Goal: Navigation & Orientation: Find specific page/section

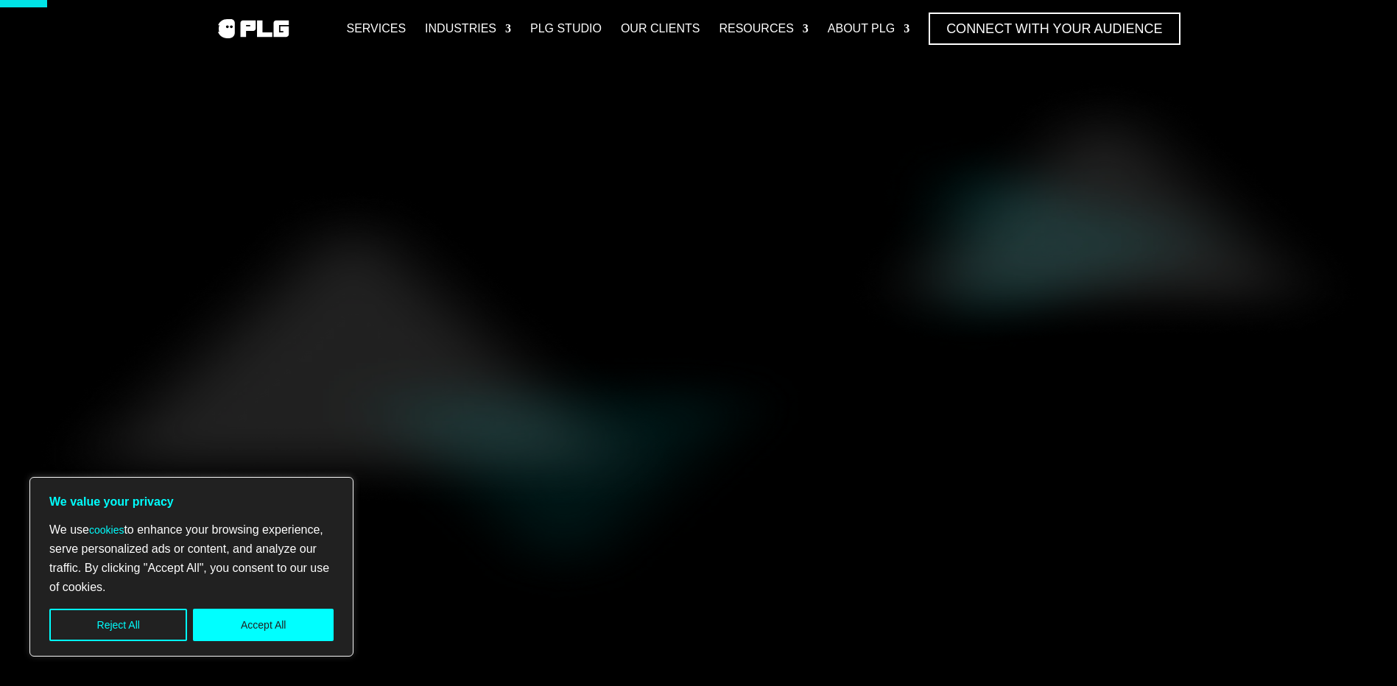
scroll to position [221, 0]
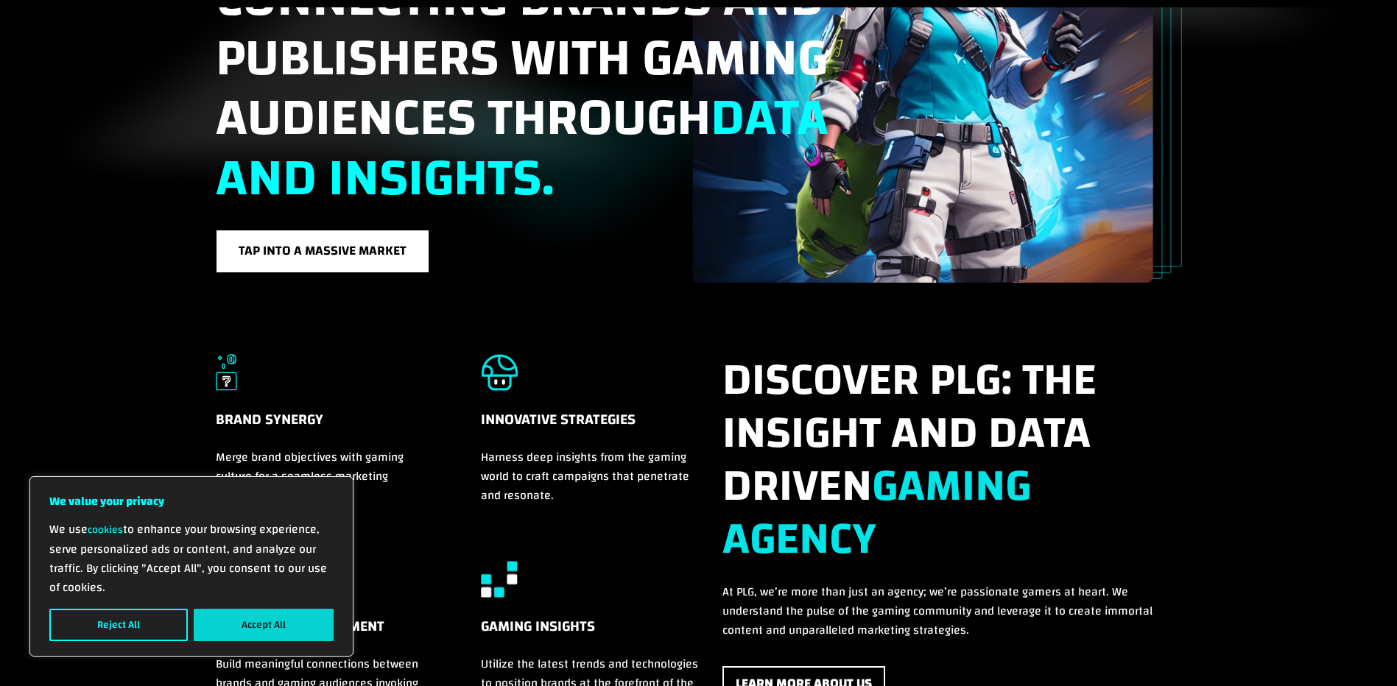
click at [278, 609] on div "We use cookies to enhance your browsing experience, serve personalized ads or c…" at bounding box center [191, 580] width 284 height 121
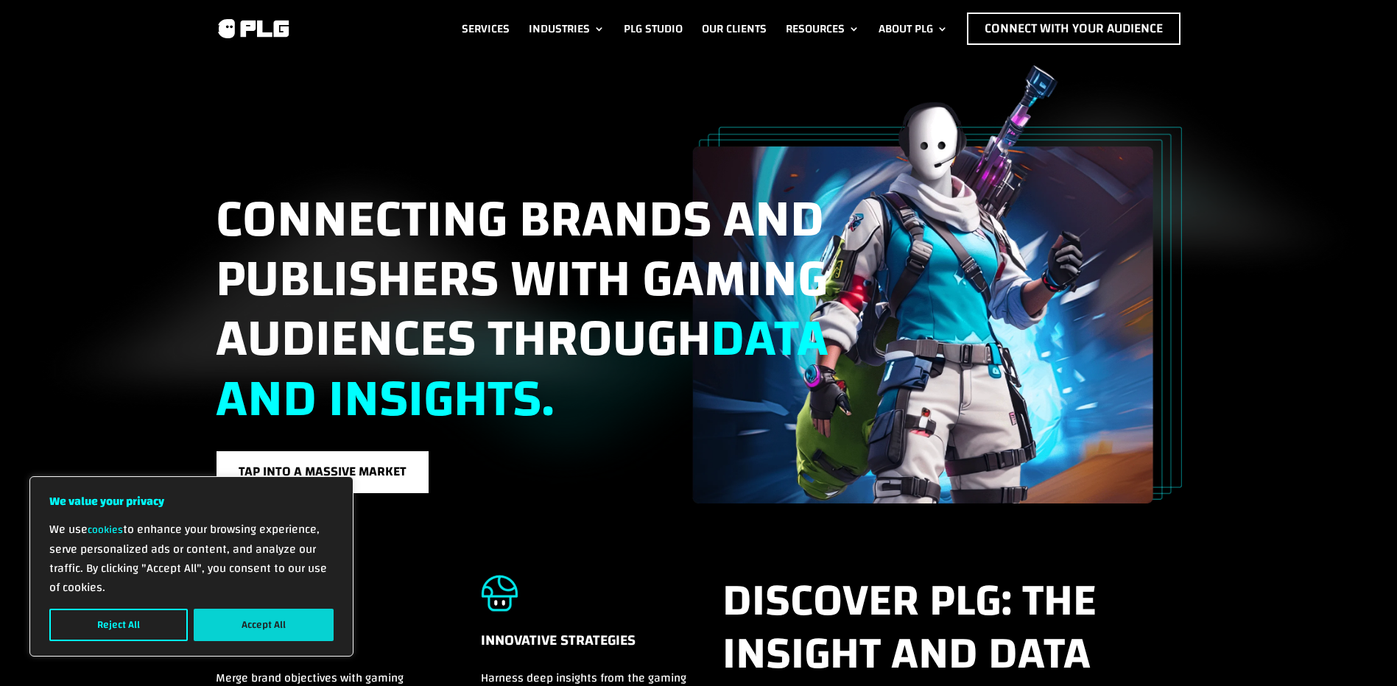
click at [278, 616] on button "Accept All" at bounding box center [264, 625] width 140 height 32
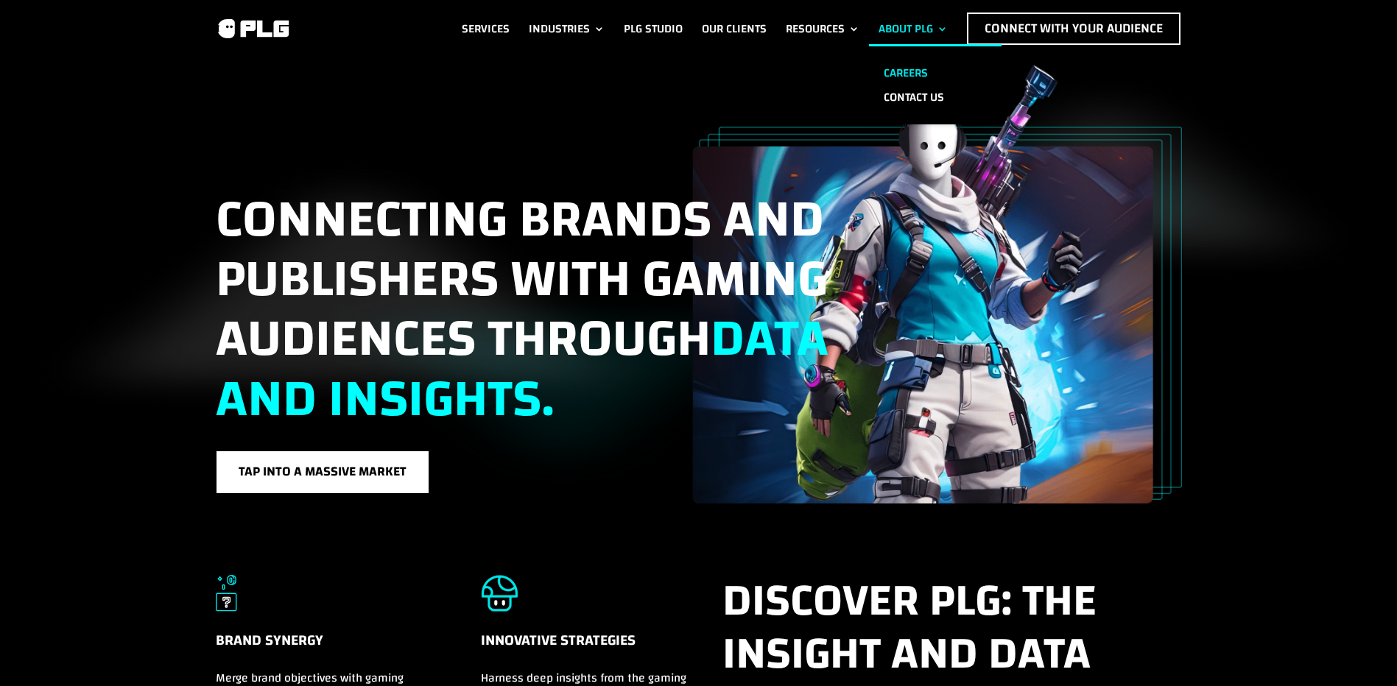
click at [899, 61] on link "Careers" at bounding box center [935, 73] width 133 height 24
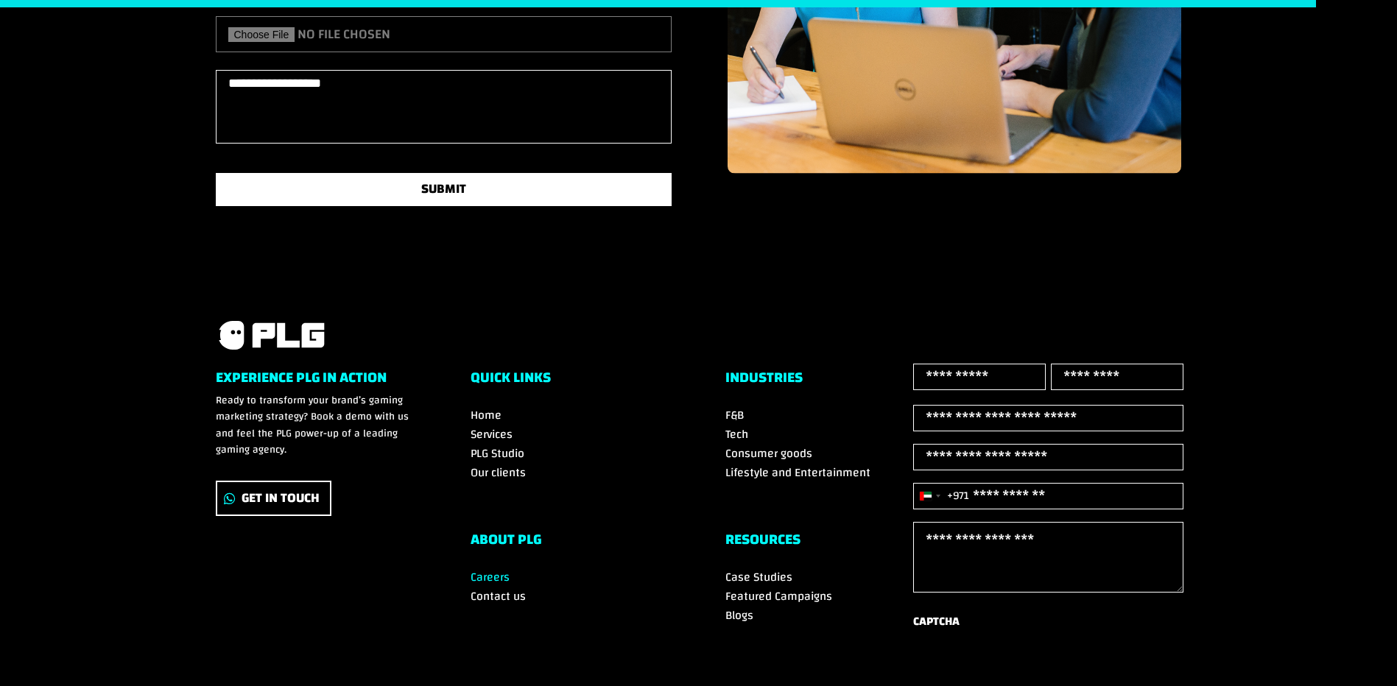
scroll to position [2325, 0]
